Goal: Information Seeking & Learning: Learn about a topic

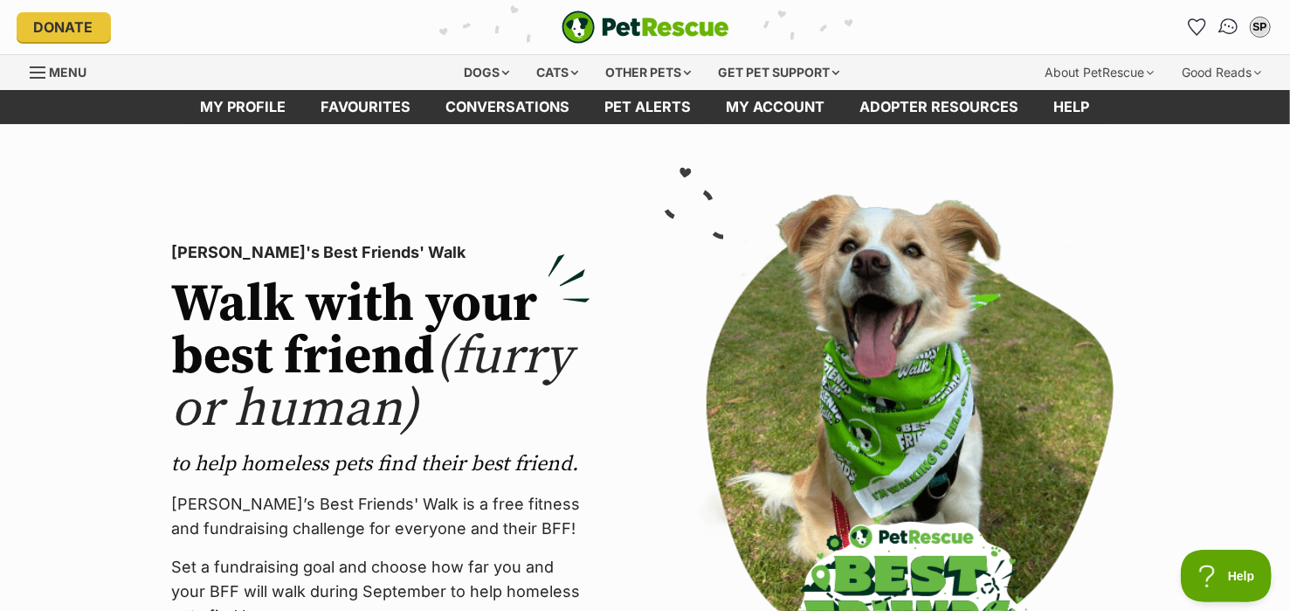
click at [1232, 24] on img "Conversations" at bounding box center [1229, 27] width 24 height 23
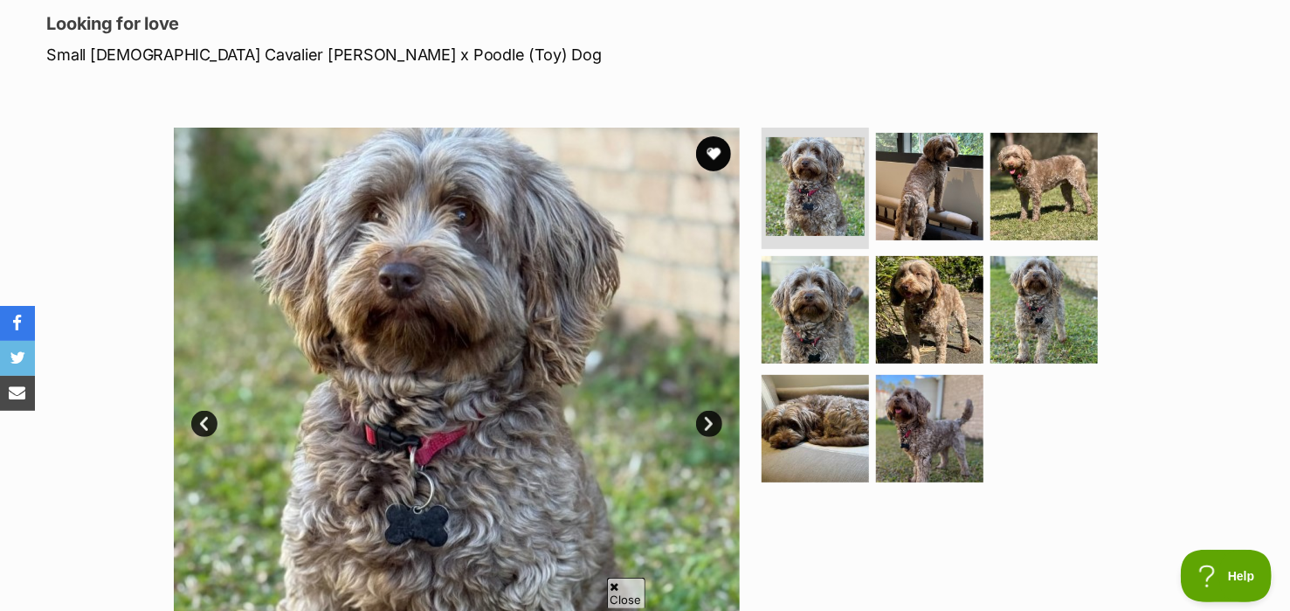
scroll to position [153, 0]
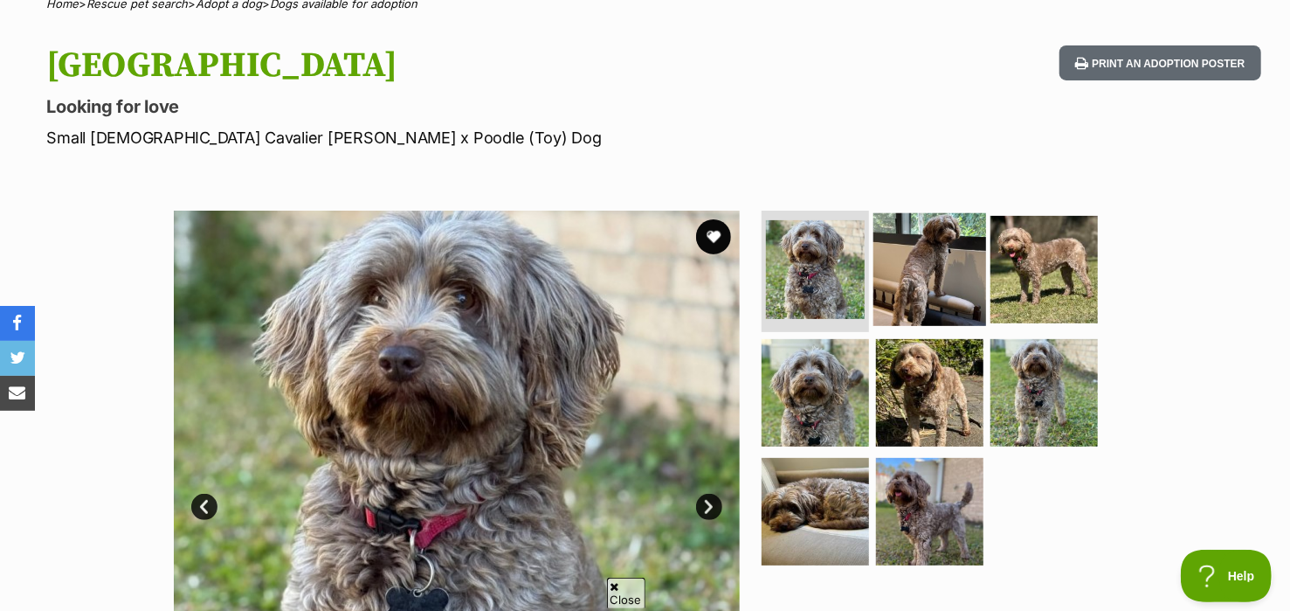
click at [917, 250] on img at bounding box center [929, 268] width 113 height 113
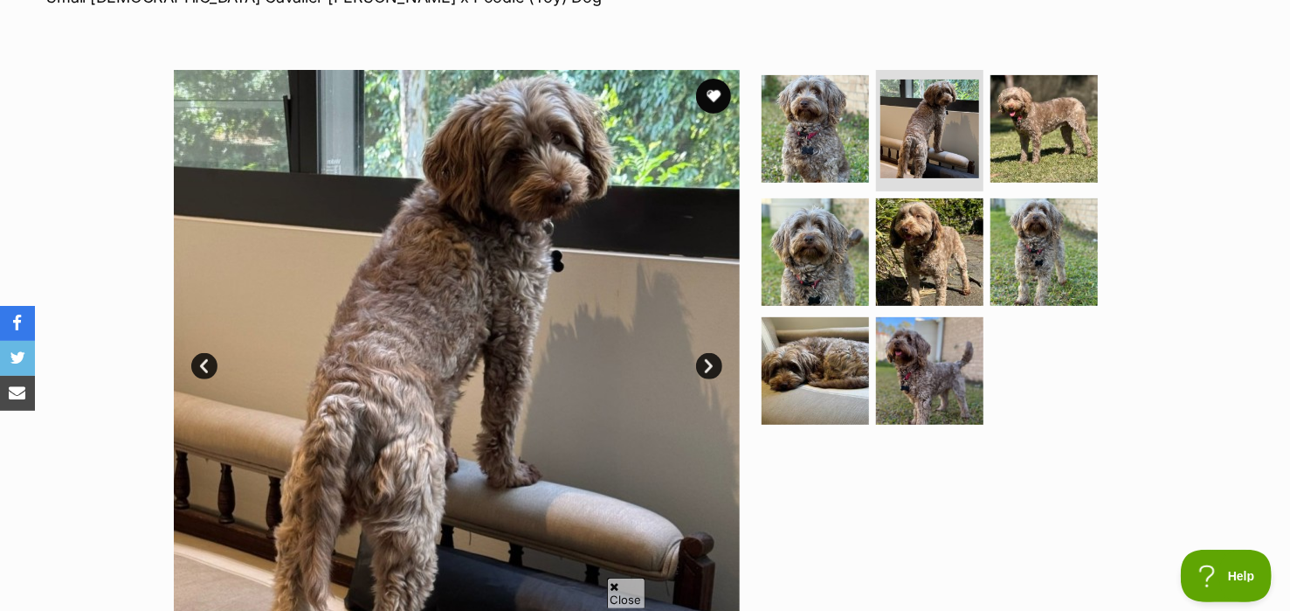
scroll to position [231, 0]
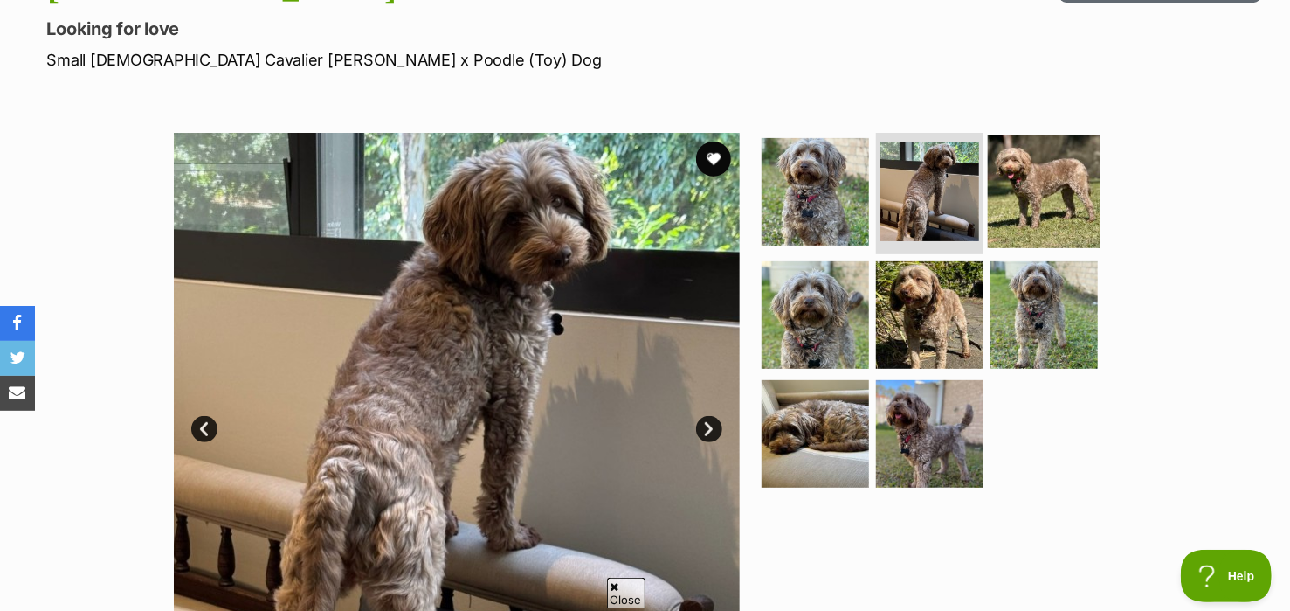
click at [1038, 173] on img at bounding box center [1044, 191] width 113 height 113
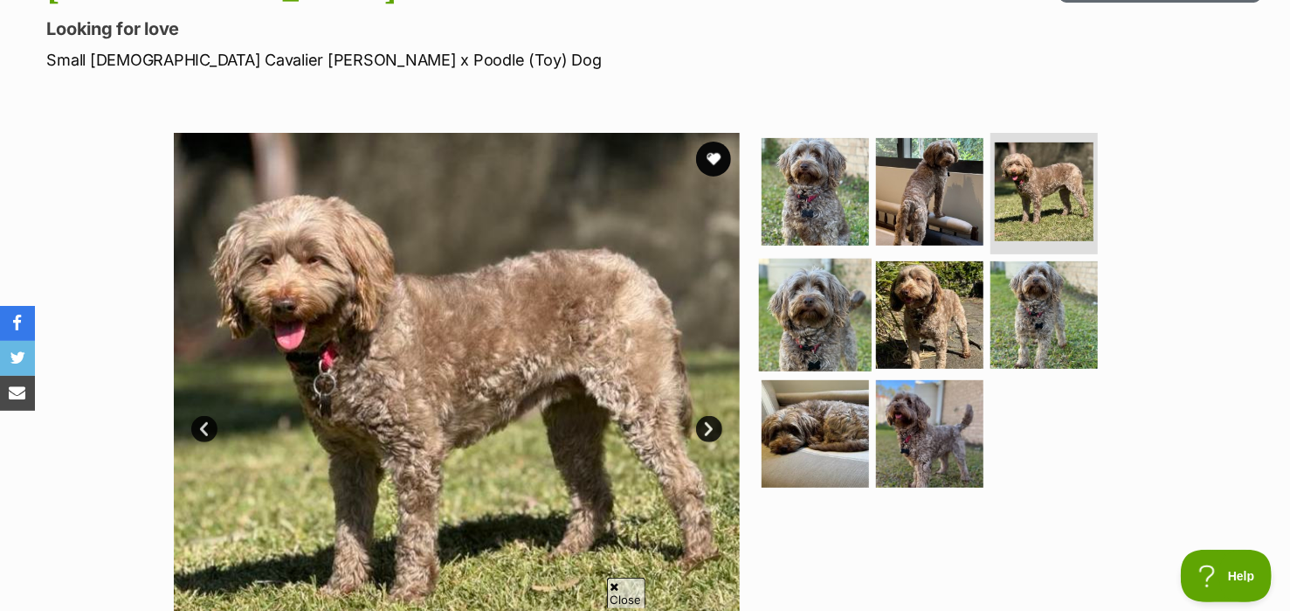
click at [807, 312] on img at bounding box center [815, 315] width 113 height 113
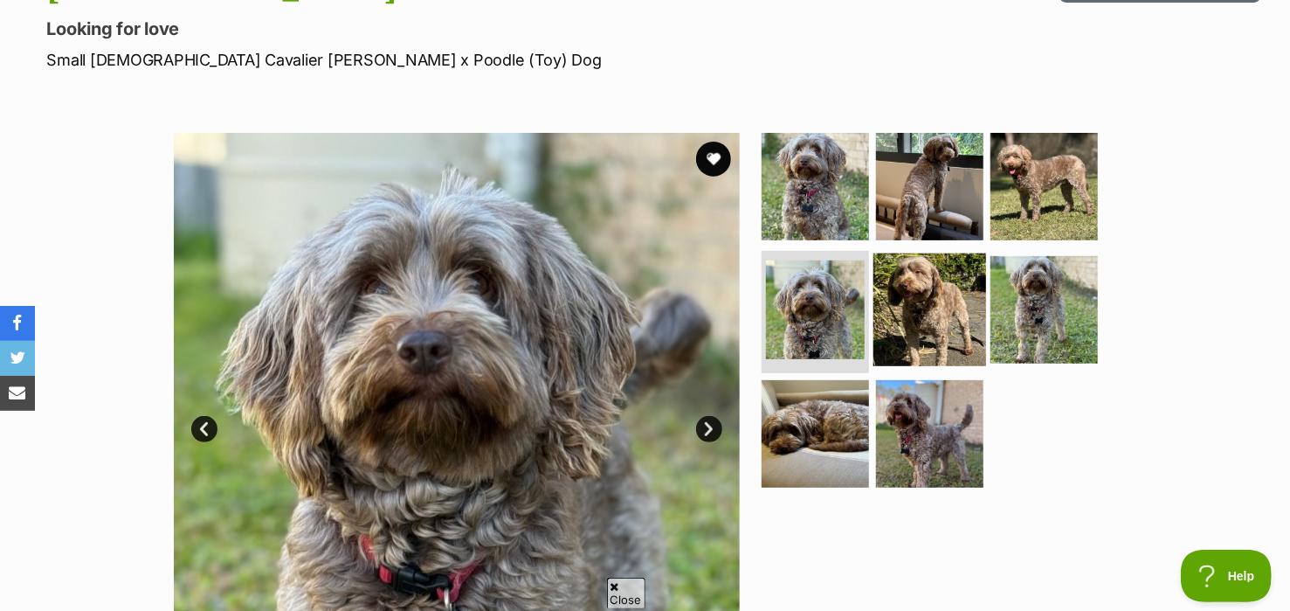
click at [930, 304] on img at bounding box center [929, 309] width 113 height 113
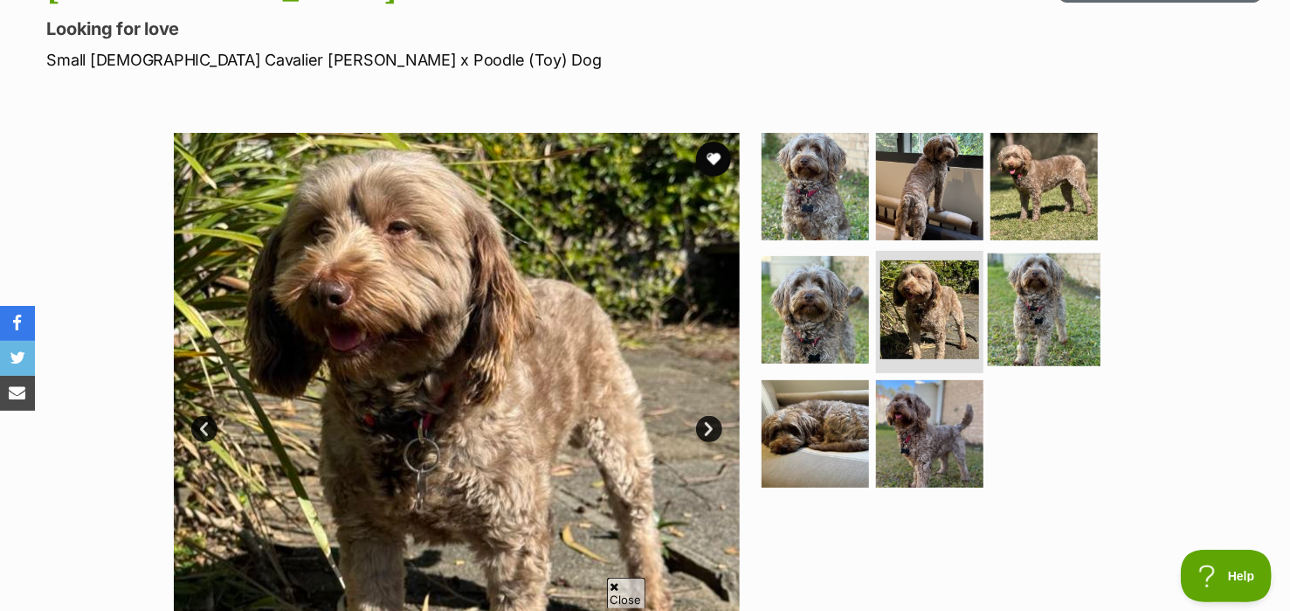
click at [1044, 297] on img at bounding box center [1044, 309] width 113 height 113
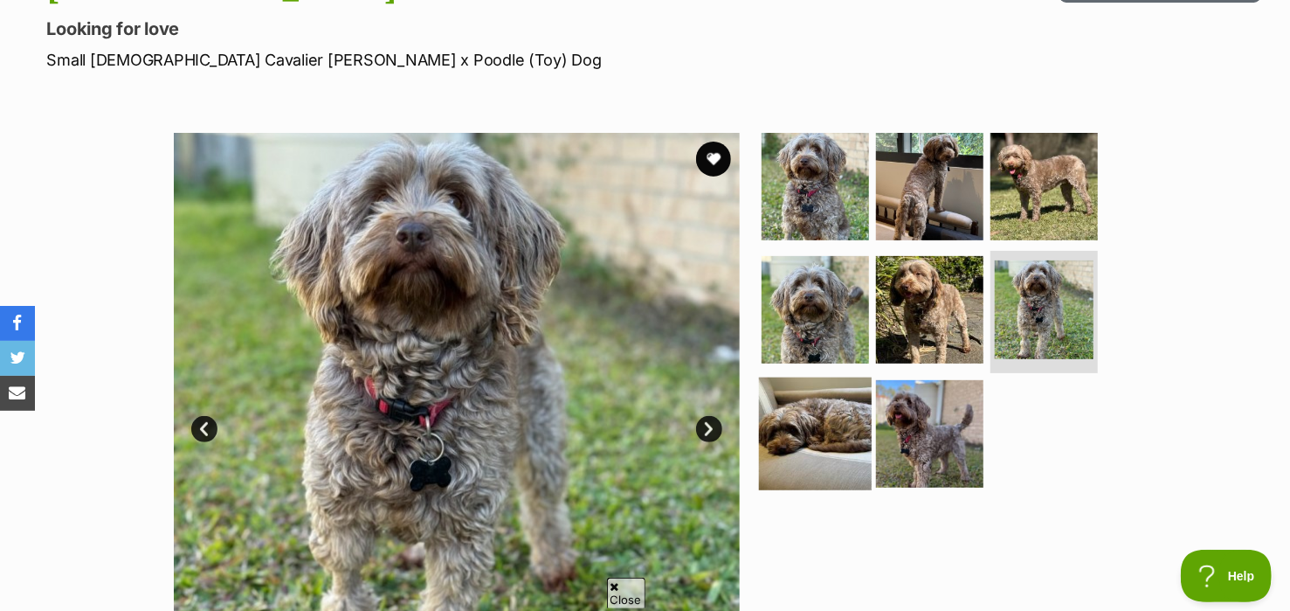
click at [832, 404] on img at bounding box center [815, 433] width 113 height 113
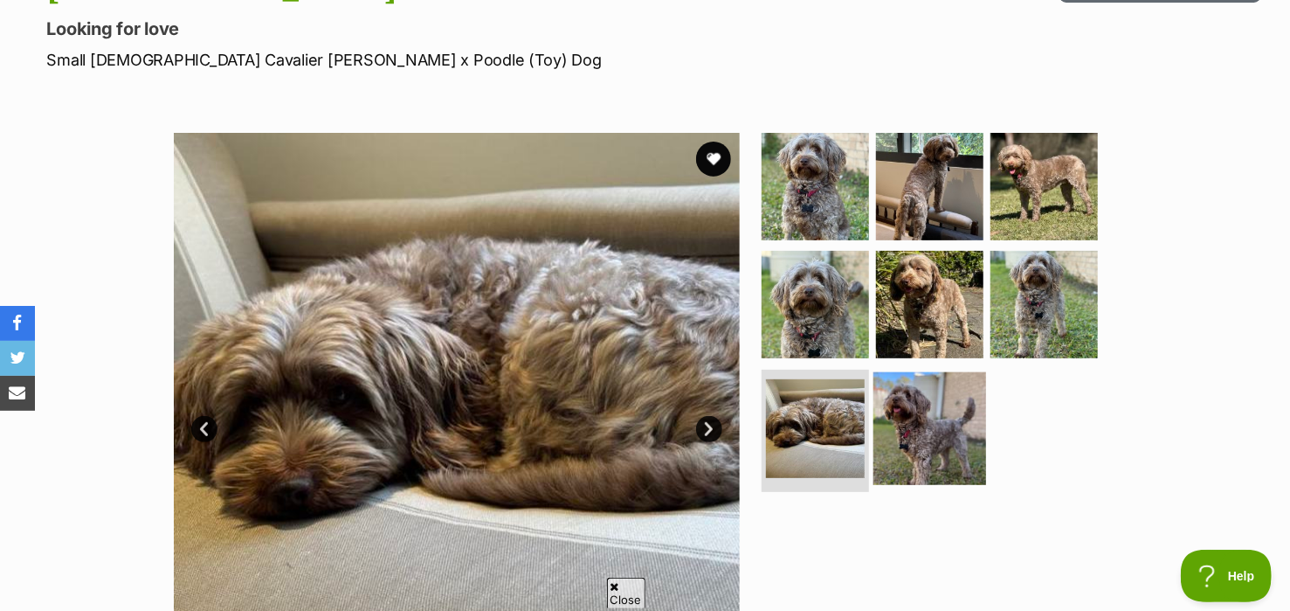
click at [931, 423] on img at bounding box center [929, 428] width 113 height 113
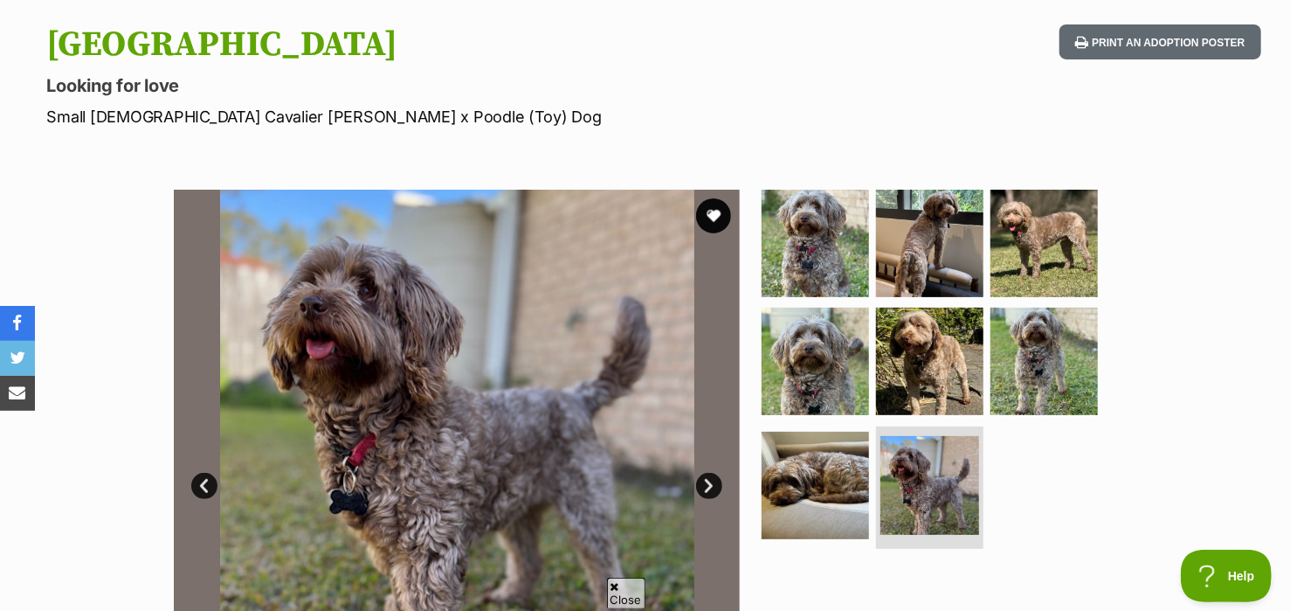
scroll to position [0, 0]
